Goal: Complete application form

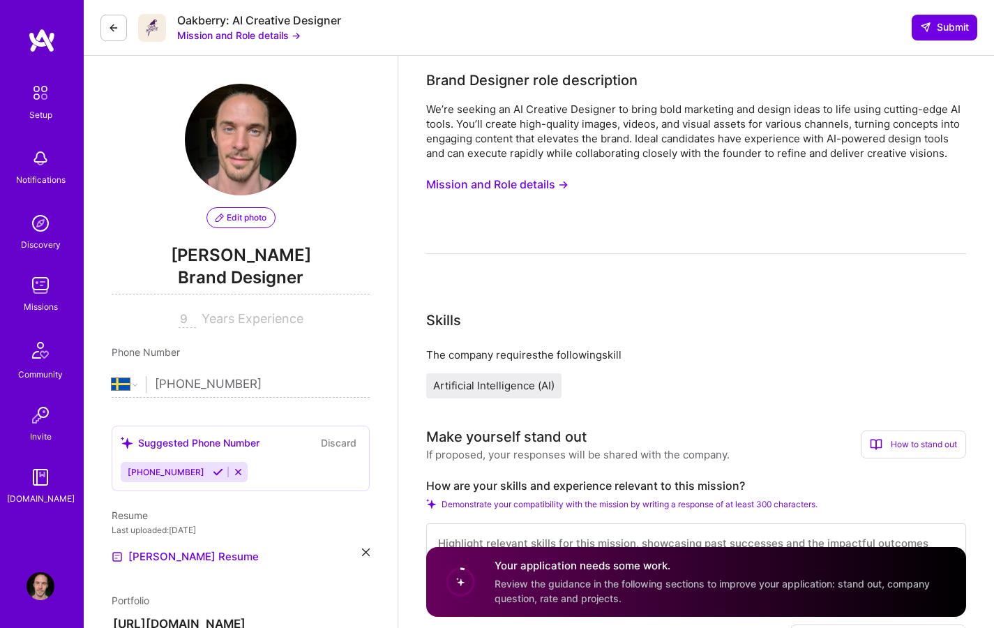
select select "SE"
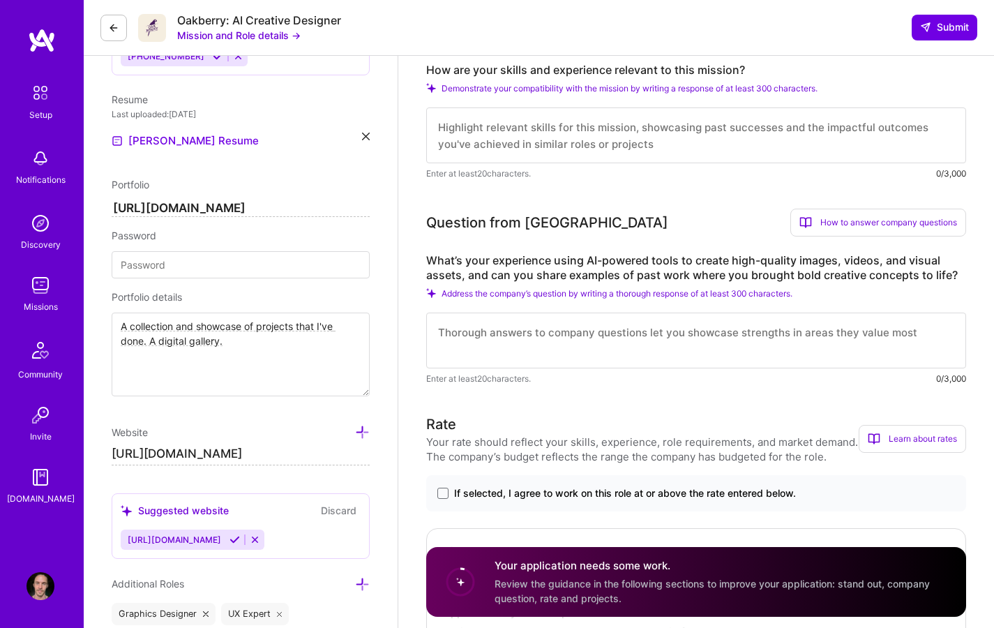
click at [681, 221] on div "Question from Oakberry How to answer company questions Mastering company questi…" at bounding box center [696, 223] width 540 height 28
click at [558, 124] on textarea at bounding box center [696, 135] width 540 height 56
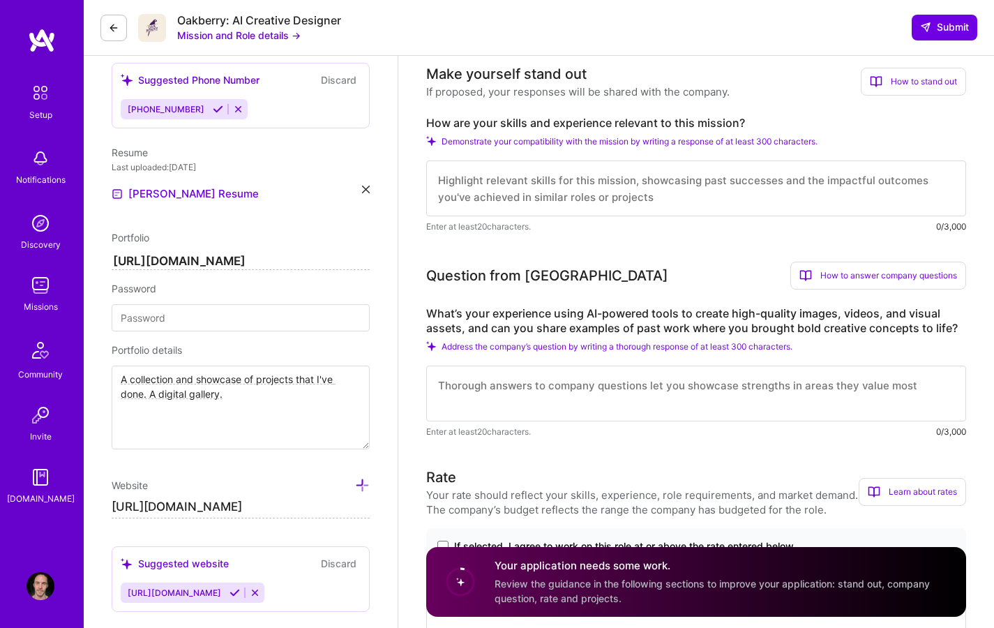
scroll to position [362, 0]
click at [666, 188] on textarea at bounding box center [696, 189] width 540 height 56
drag, startPoint x: 462, startPoint y: 183, endPoint x: 398, endPoint y: 220, distance: 74.1
click at [458, 200] on textarea "Well, after exploring your website I would like to highlight some specific ones…" at bounding box center [696, 189] width 540 height 56
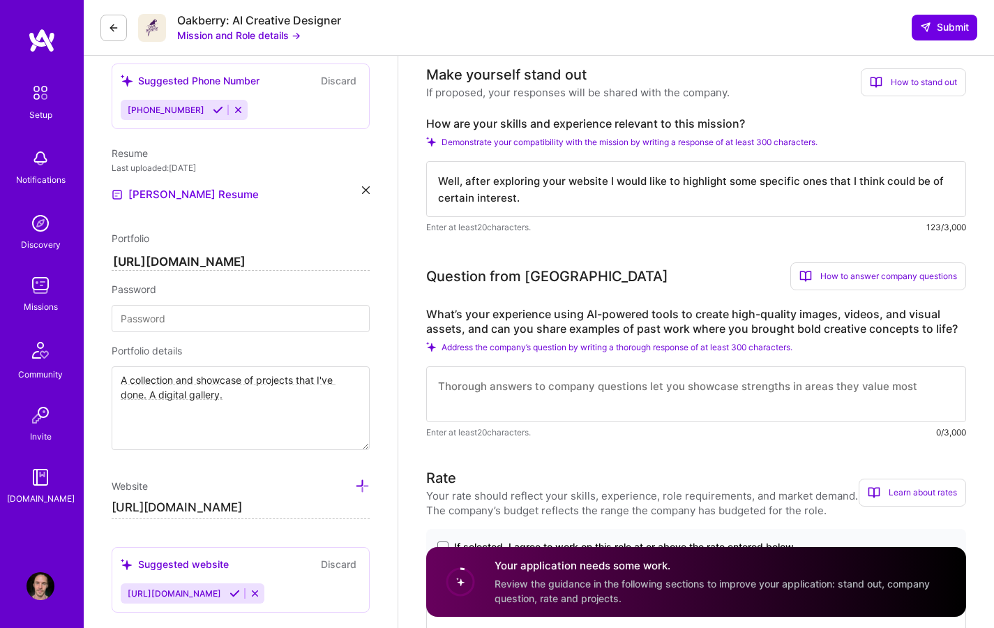
drag, startPoint x: 458, startPoint y: 200, endPoint x: 470, endPoint y: 206, distance: 12.8
click at [458, 200] on textarea "Well, after exploring your website I would like to highlight some specific ones…" at bounding box center [696, 189] width 540 height 56
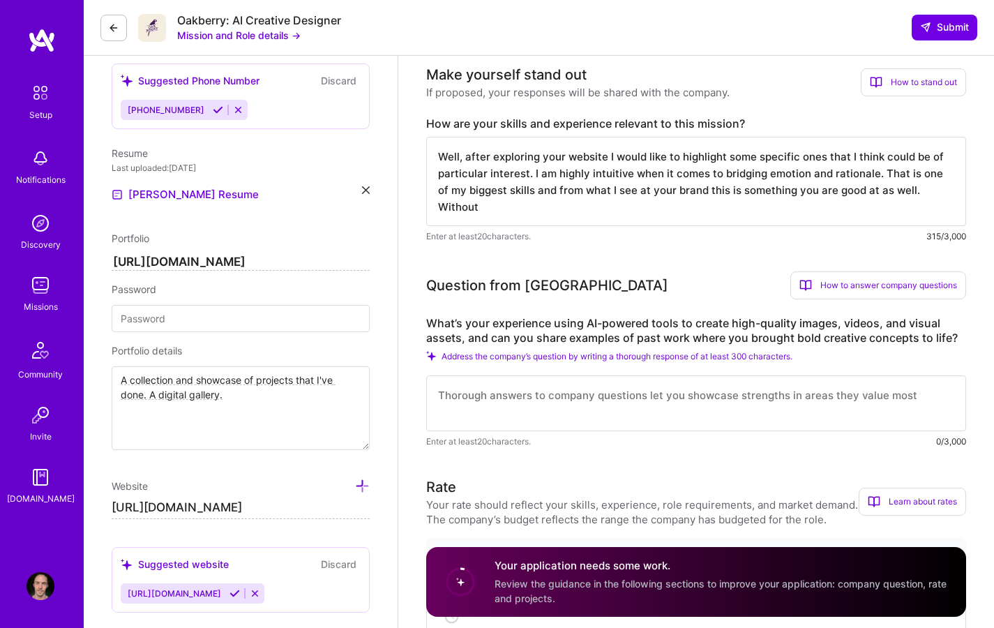
click at [881, 169] on textarea "Well, after exploring your website I would like to highlight some specific ones…" at bounding box center [696, 181] width 540 height 89
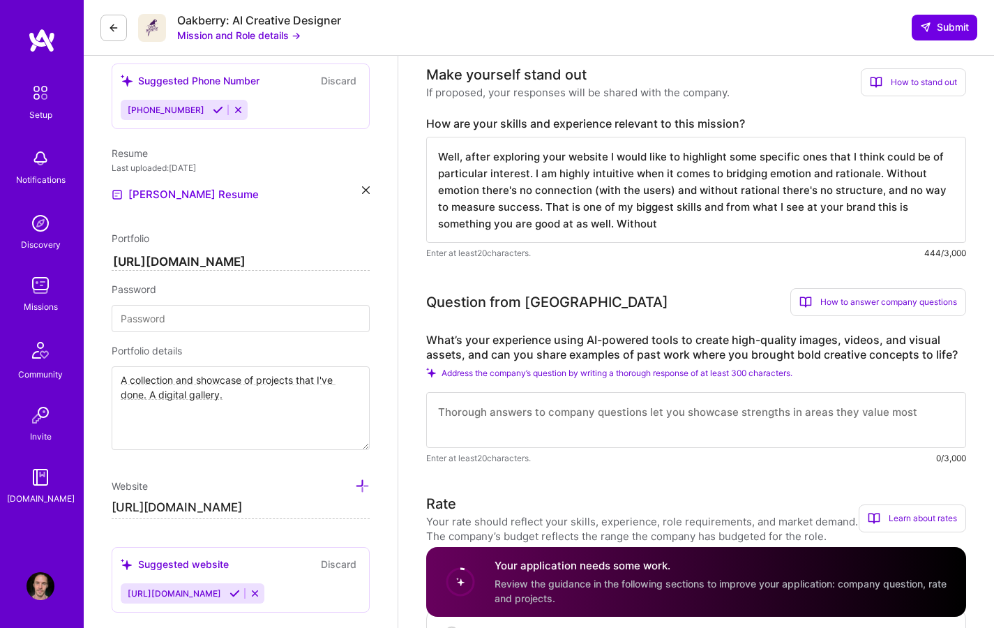
drag, startPoint x: 725, startPoint y: 208, endPoint x: 546, endPoint y: 208, distance: 178.7
click at [546, 208] on textarea "Well, after exploring your website I would like to highlight some specific ones…" at bounding box center [696, 190] width 540 height 106
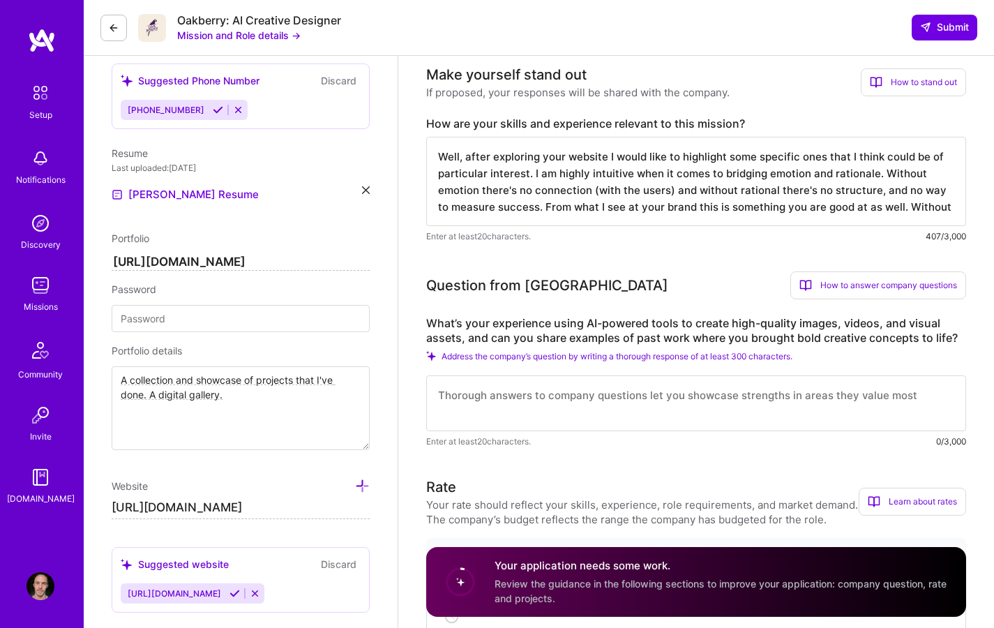
click at [790, 201] on textarea "Well, after exploring your website I would like to highlight some specific ones…" at bounding box center [696, 181] width 540 height 89
click at [920, 204] on textarea "Well, after exploring your website I would like to highlight some specific ones…" at bounding box center [696, 181] width 540 height 89
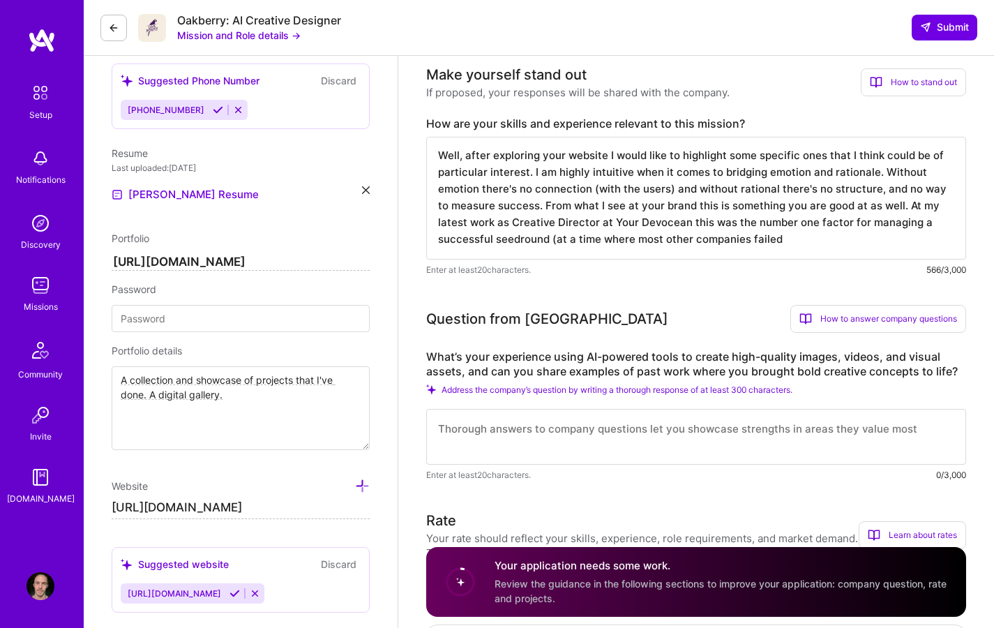
click at [566, 240] on textarea "Well, after exploring your website I would like to highlight some specific ones…" at bounding box center [696, 198] width 540 height 123
type textarea "Well, after exploring your website I would like to highlight some specific ones…"
